Goal: Task Accomplishment & Management: Complete application form

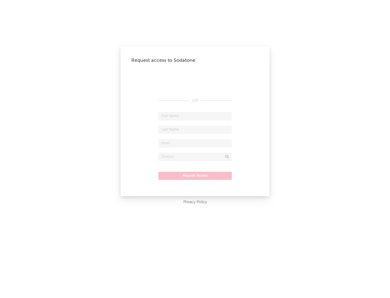
click at [195, 116] on input "text" at bounding box center [194, 116] width 73 height 8
type input "[PERSON_NAME]"
click at [195, 129] on input "text" at bounding box center [194, 130] width 73 height 8
type input "[PERSON_NAME]"
click at [195, 143] on input "text" at bounding box center [194, 143] width 73 height 8
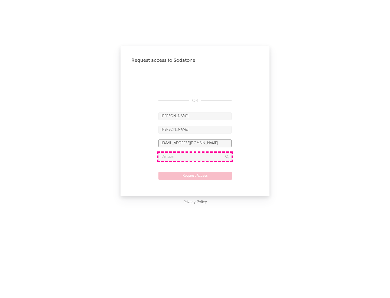
type input "[EMAIL_ADDRESS][DOMAIN_NAME]"
click at [195, 156] on input "text" at bounding box center [194, 157] width 73 height 8
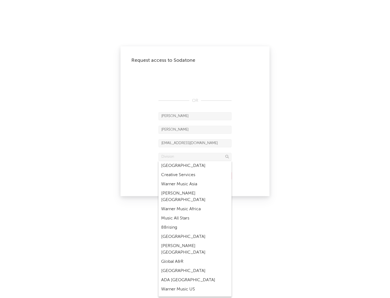
click at [195, 214] on div "Music All Stars" at bounding box center [194, 218] width 73 height 9
type input "Music All Stars"
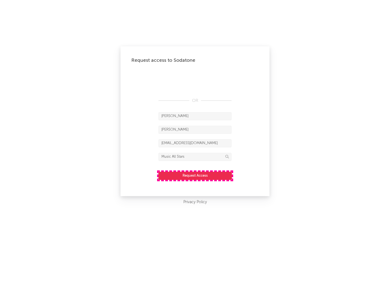
click at [195, 175] on button "Request Access" at bounding box center [194, 176] width 73 height 8
